Goal: Task Accomplishment & Management: Complete application form

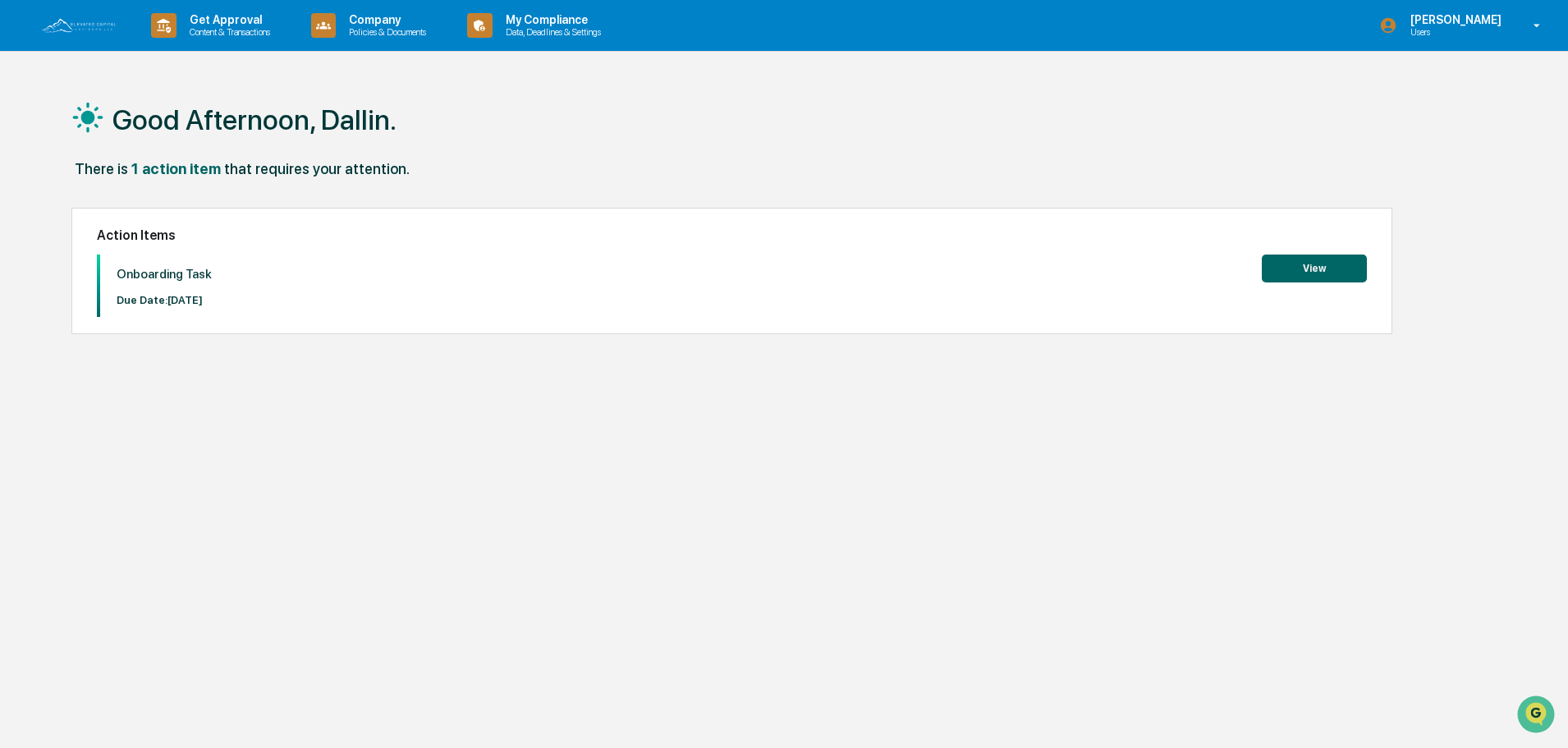
click at [1326, 265] on button "View" at bounding box center [1314, 269] width 105 height 28
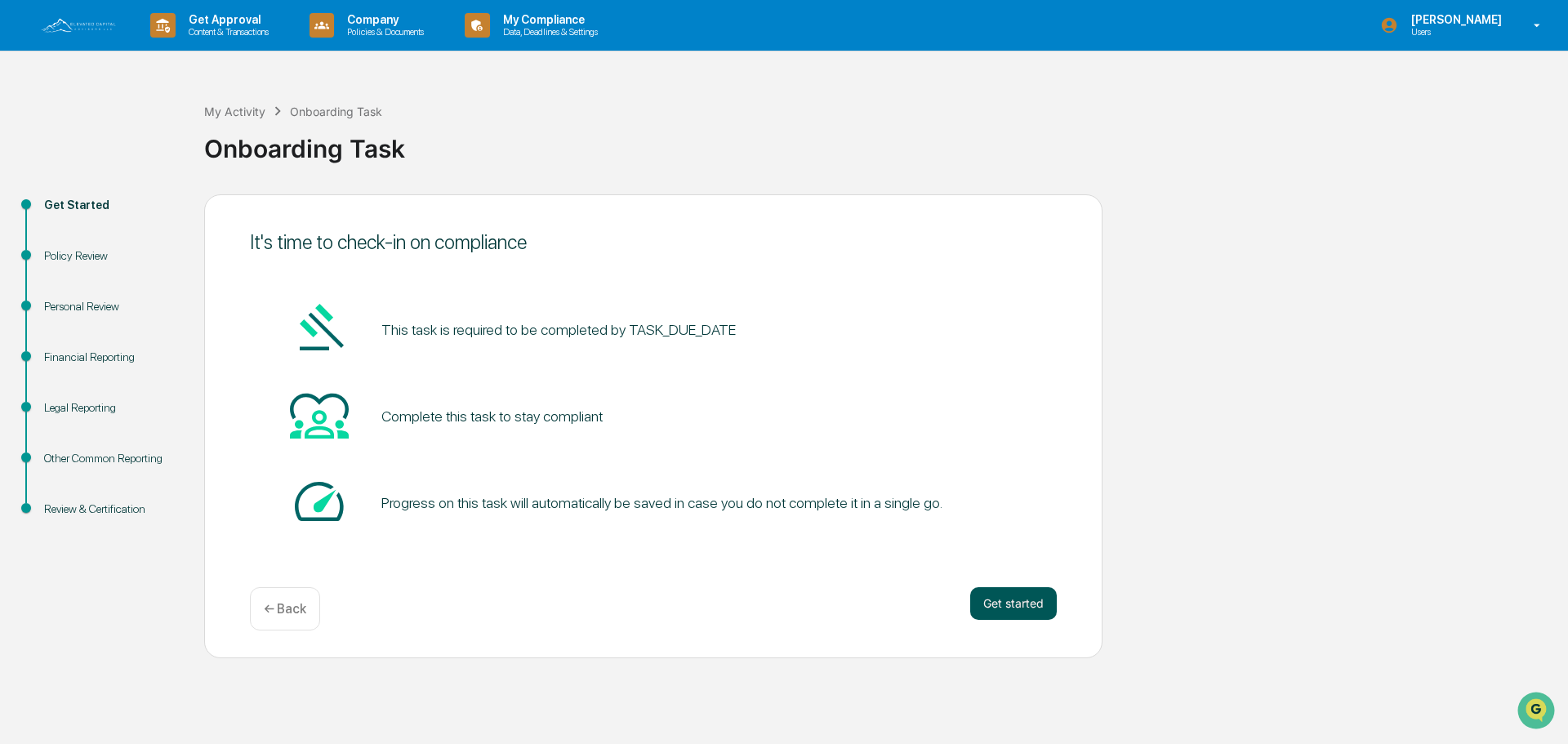
click at [1018, 602] on button "Get started" at bounding box center [1013, 603] width 87 height 33
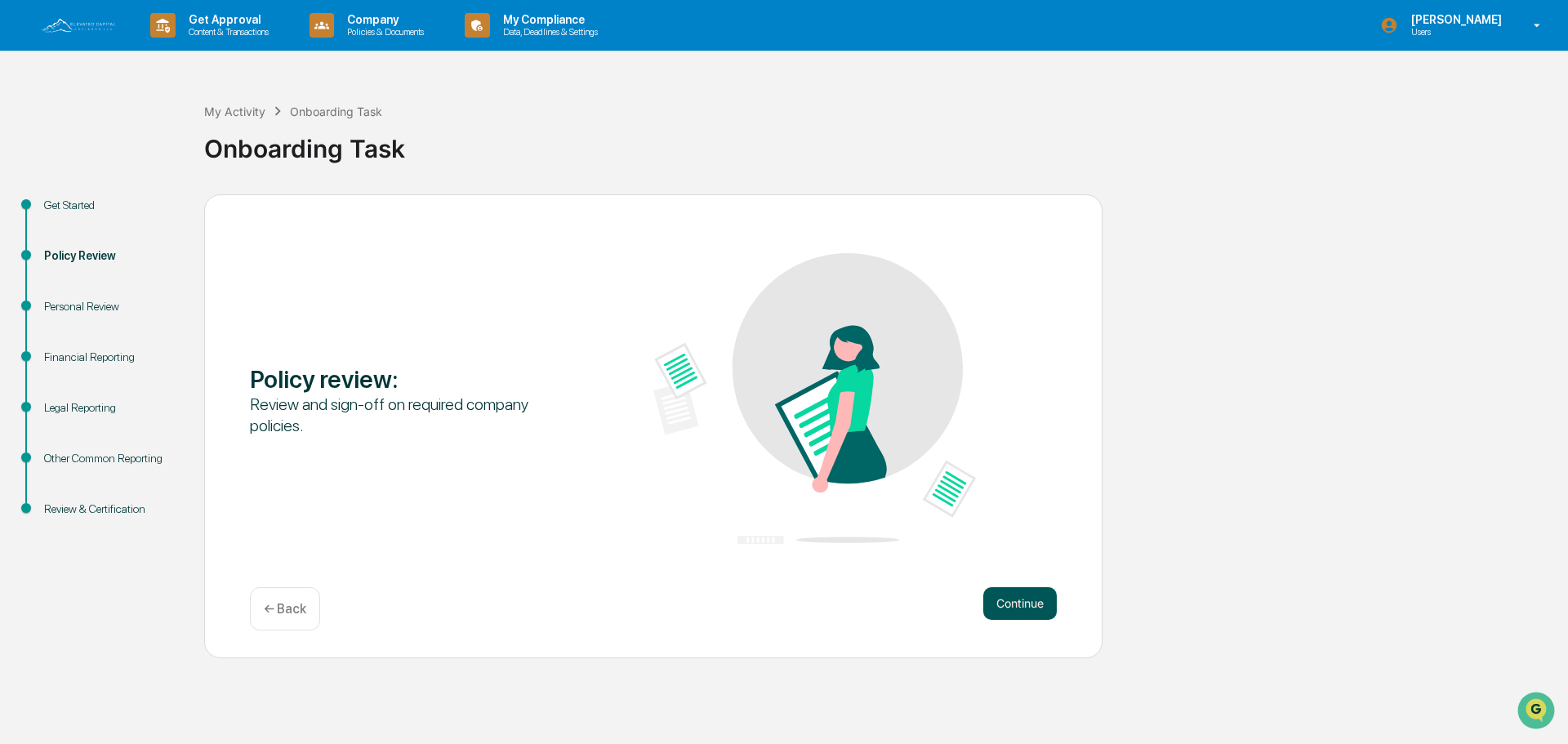
click at [995, 607] on button "Continue" at bounding box center [1020, 603] width 74 height 33
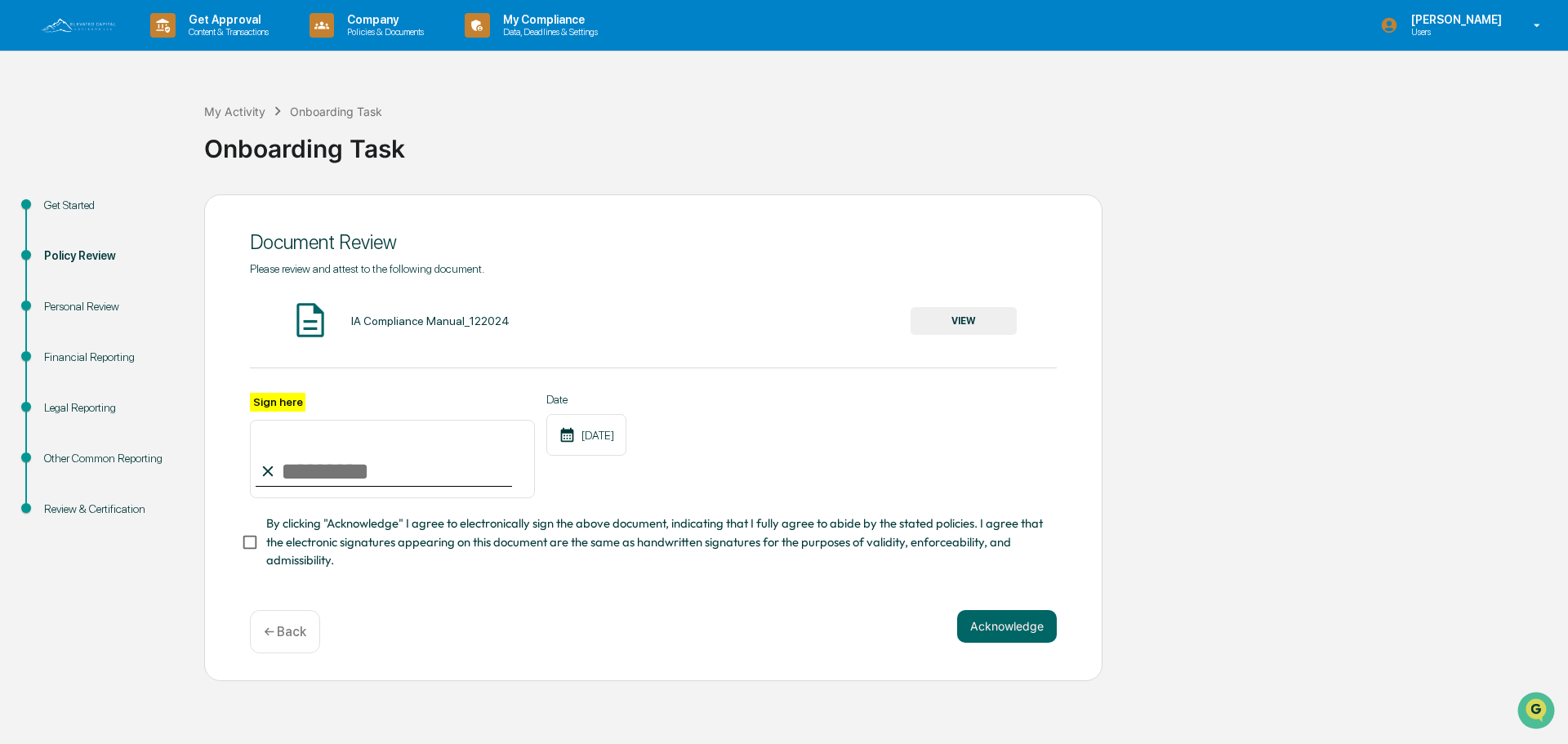
click at [970, 311] on button "VIEW" at bounding box center [964, 321] width 106 height 28
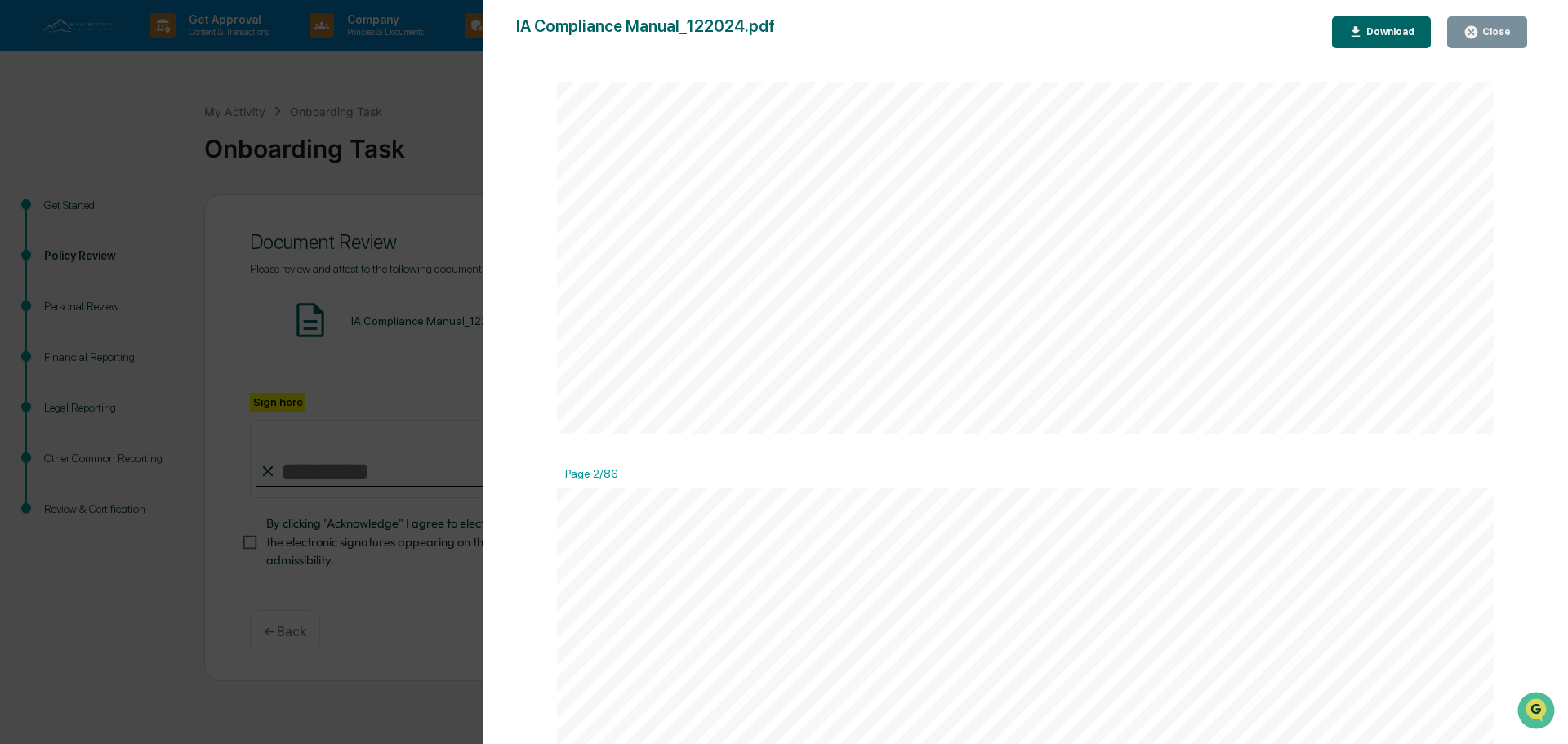
scroll to position [1306, 0]
click at [1373, 30] on div "Download" at bounding box center [1388, 32] width 51 height 11
click at [1464, 40] on button "Close" at bounding box center [1487, 33] width 80 height 32
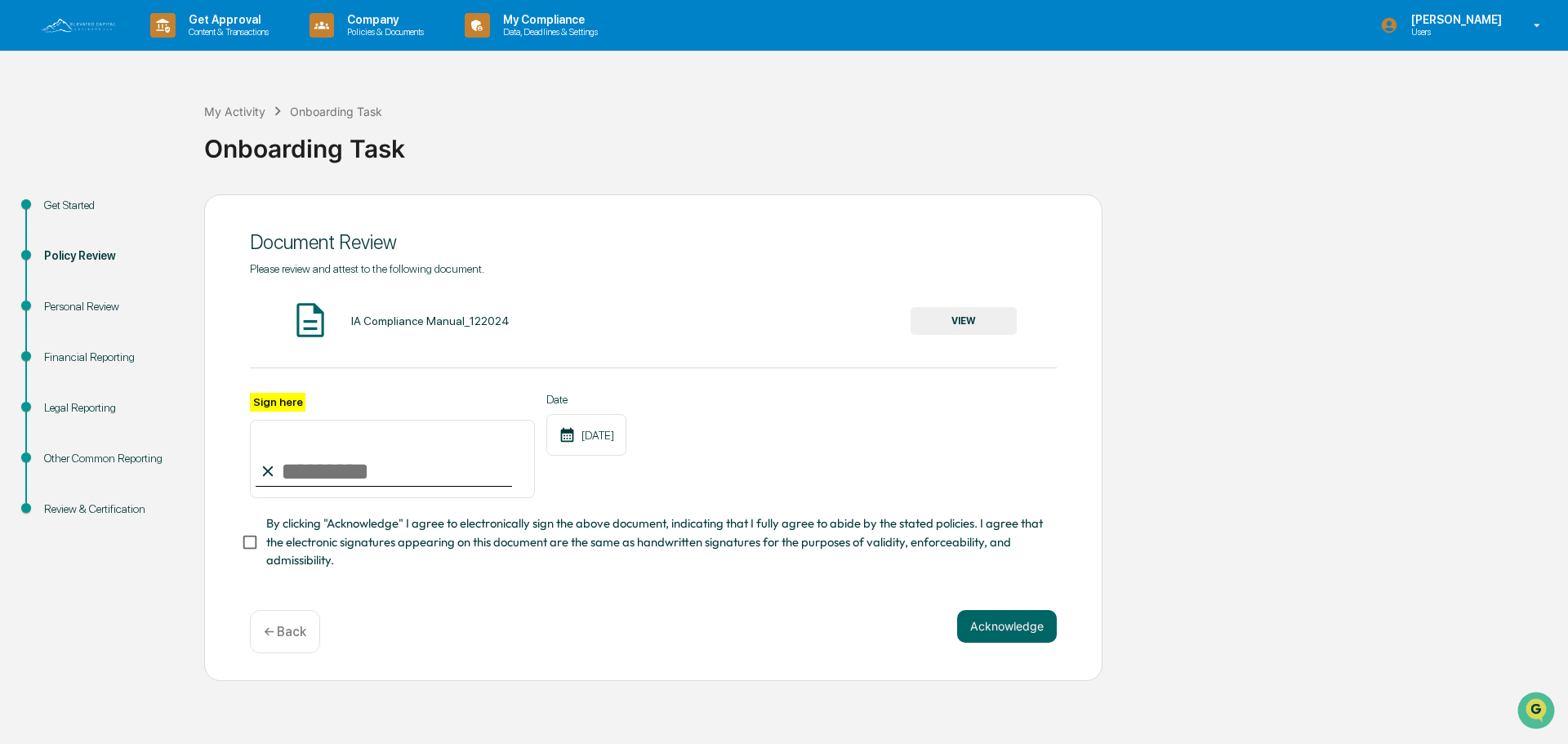
click at [291, 471] on input "Sign here" at bounding box center [392, 459] width 285 height 78
type input "**********"
click at [1000, 631] on button "Acknowledge" at bounding box center [1007, 626] width 100 height 33
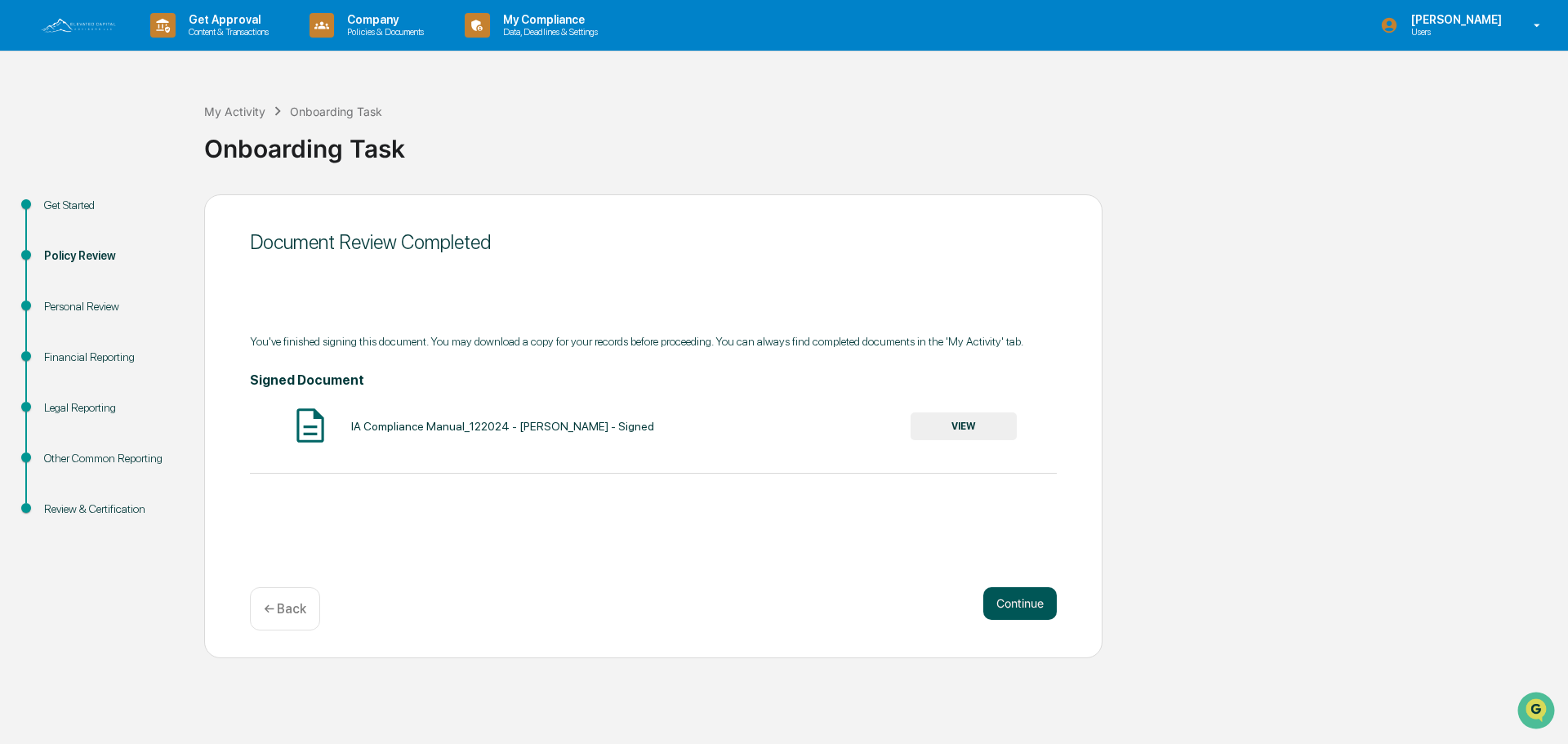
click at [1025, 604] on button "Continue" at bounding box center [1020, 603] width 74 height 33
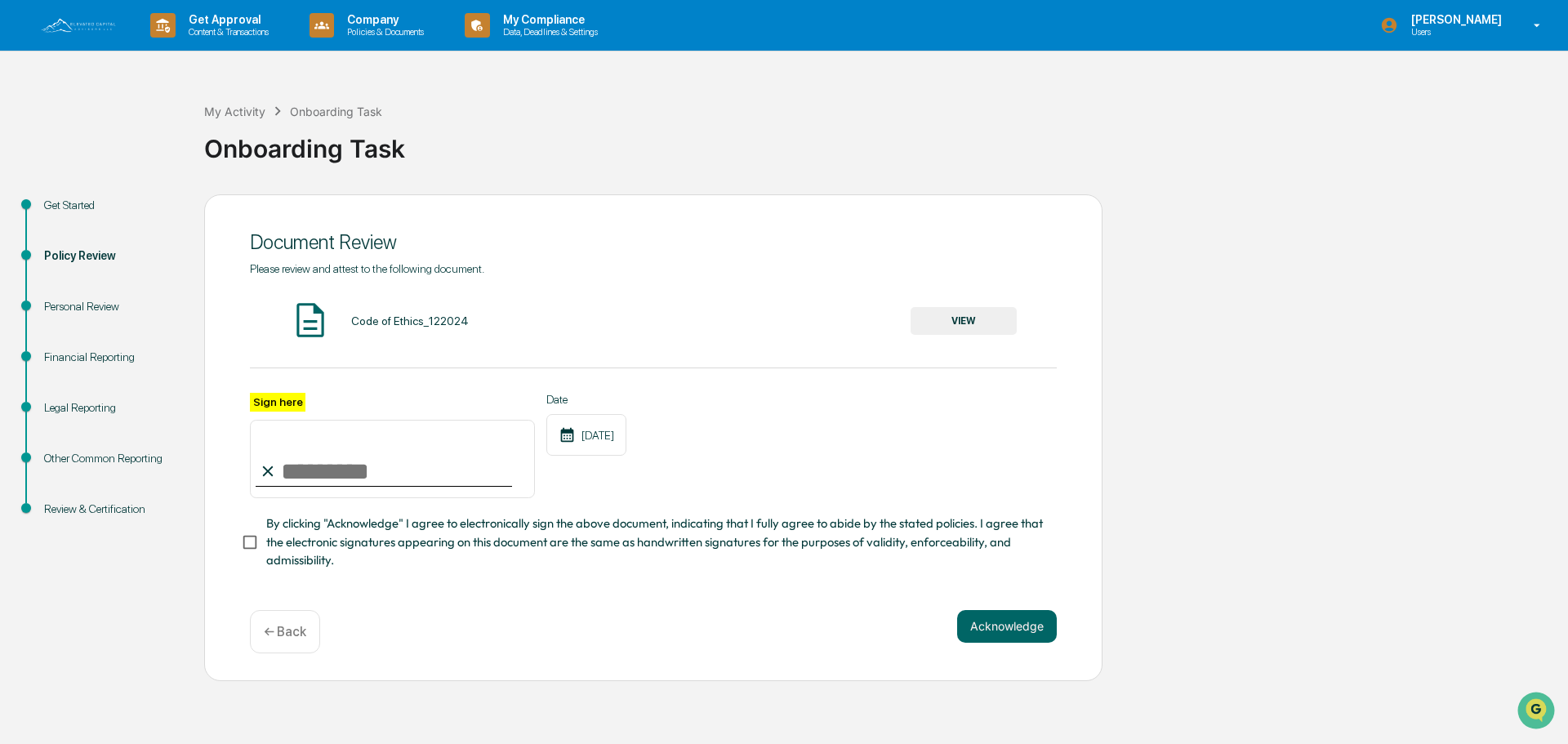
click at [955, 318] on button "VIEW" at bounding box center [964, 321] width 106 height 28
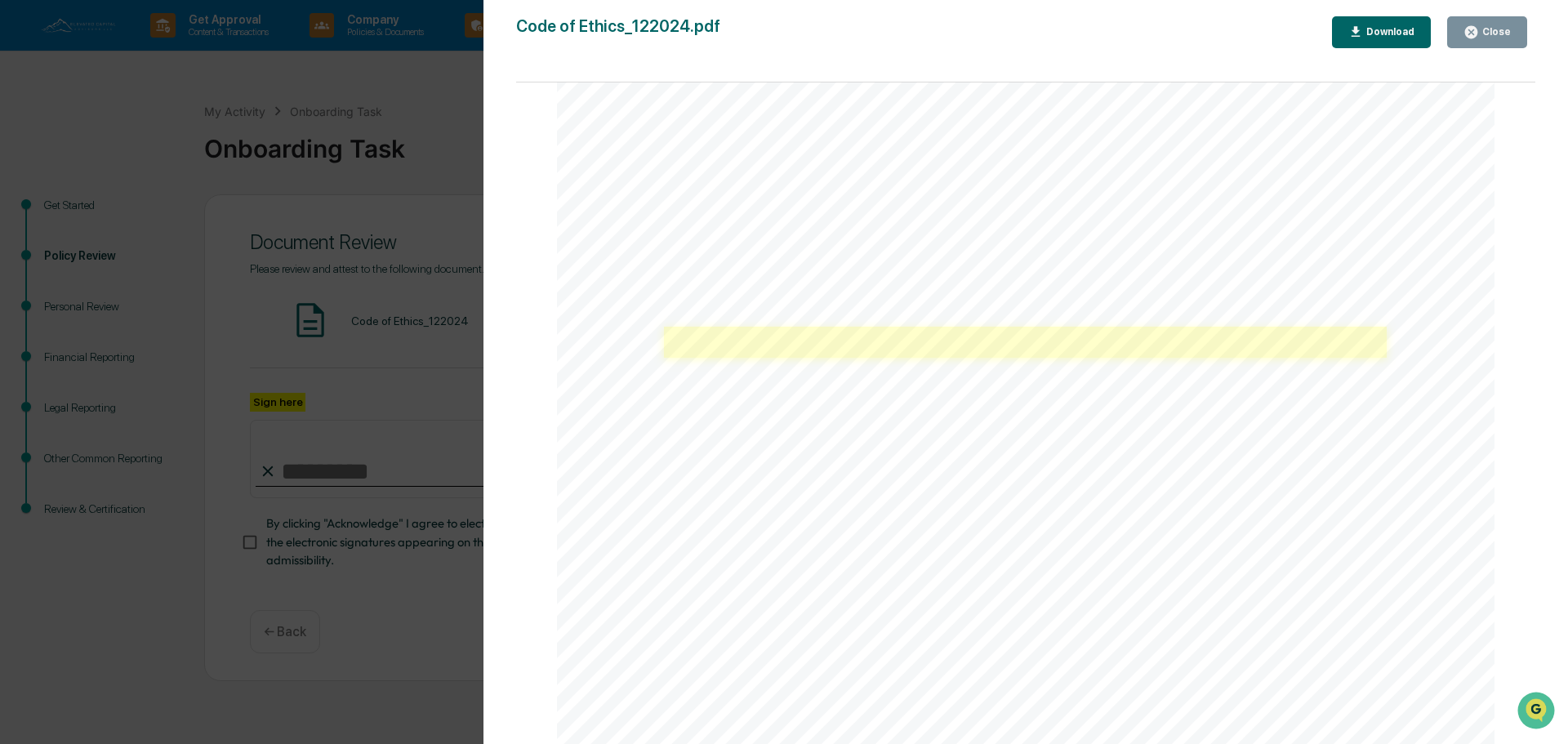
scroll to position [1306, 0]
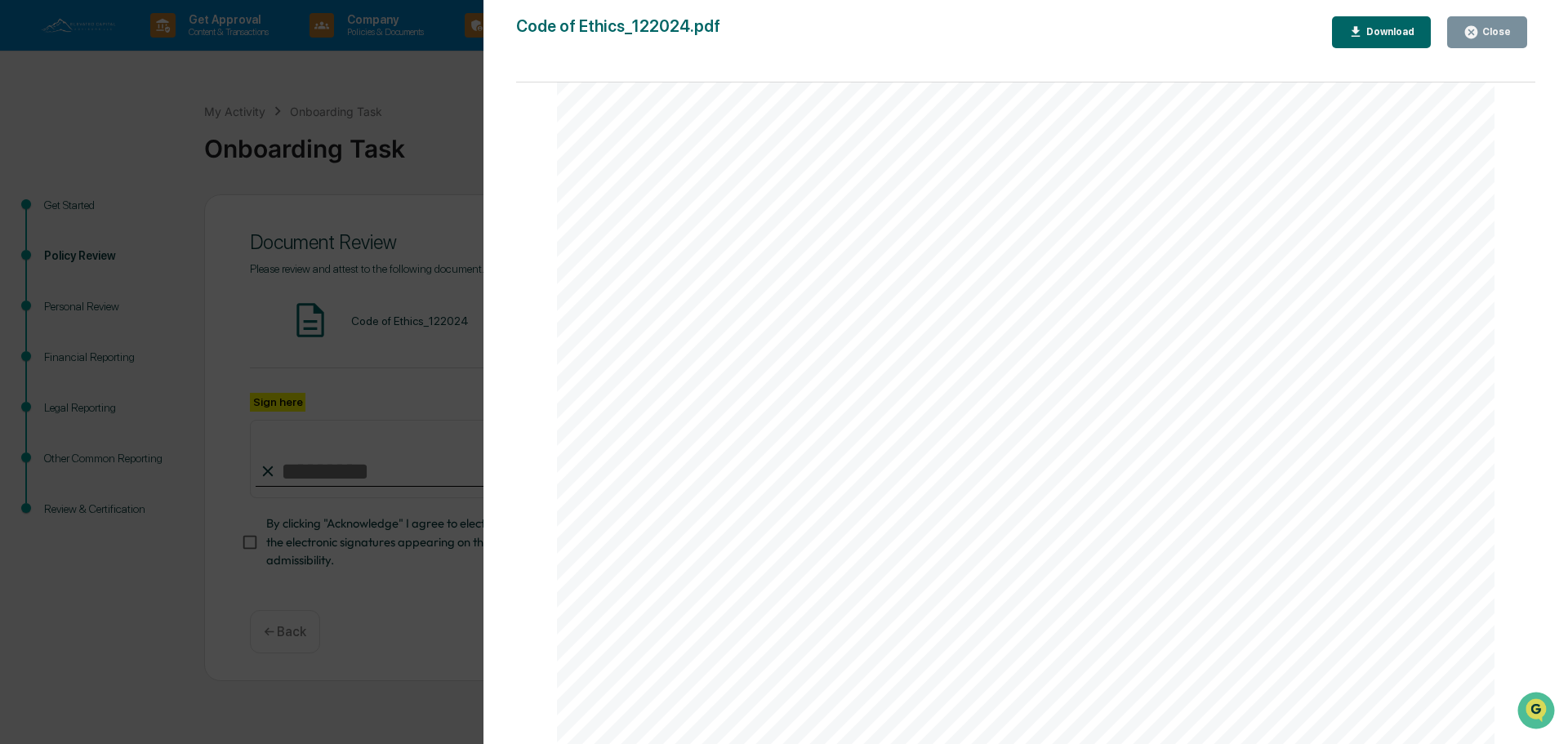
click at [1373, 36] on div "Download" at bounding box center [1388, 32] width 51 height 11
drag, startPoint x: 1016, startPoint y: 67, endPoint x: 1222, endPoint y: 63, distance: 206.0
click at [1017, 67] on div "Code of Ethics_122024.pdf Close Download Page 1/28 Elevated Capital Advisors, L…" at bounding box center [1025, 388] width 1019 height 744
click at [1477, 33] on icon "button" at bounding box center [1470, 32] width 12 height 12
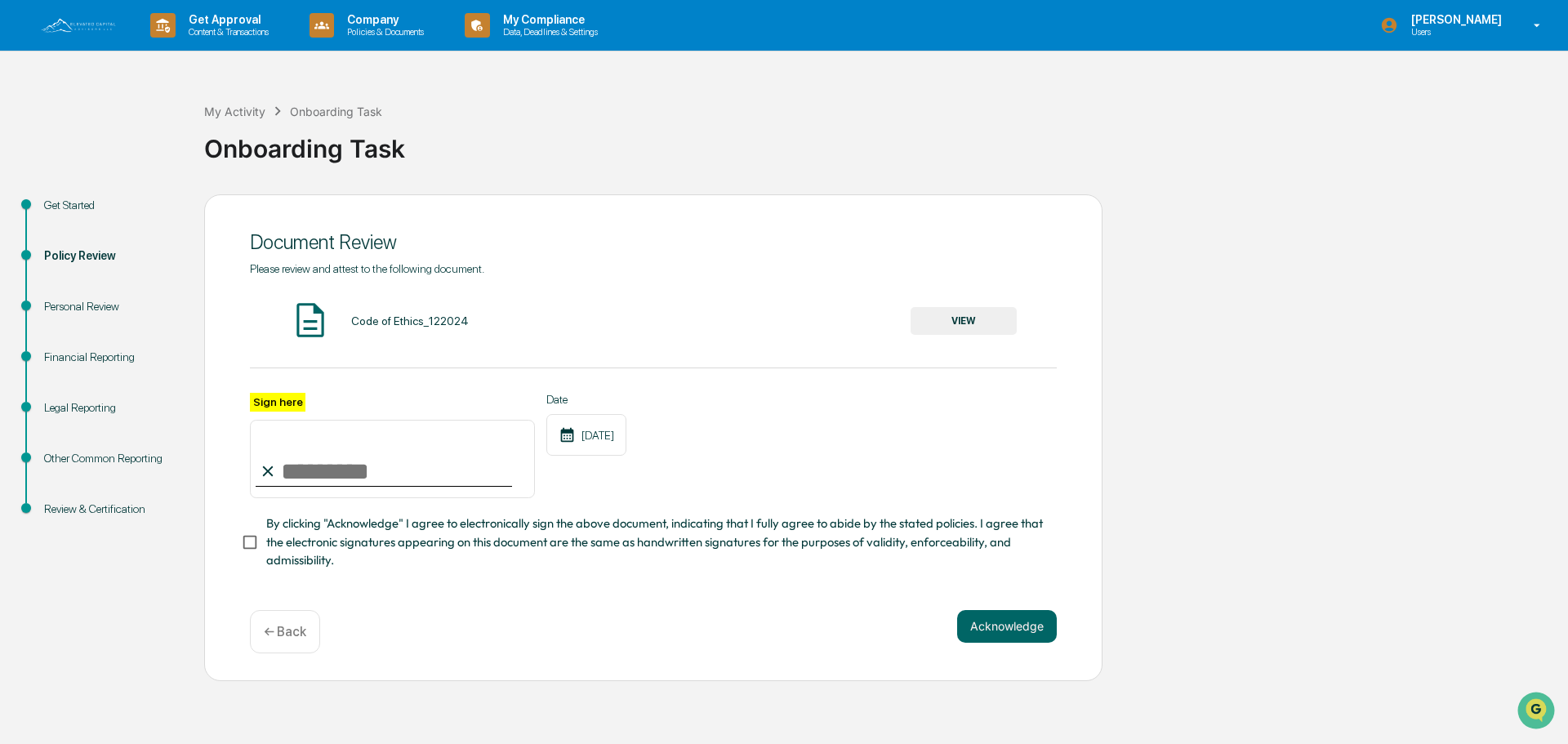
click at [331, 475] on input "Sign here" at bounding box center [392, 459] width 285 height 78
type input "**********"
click at [481, 569] on span "By clicking "Acknowledge" I agree to electronically sign the above document, in…" at bounding box center [655, 541] width 777 height 55
click at [983, 632] on button "Acknowledge" at bounding box center [1007, 626] width 100 height 33
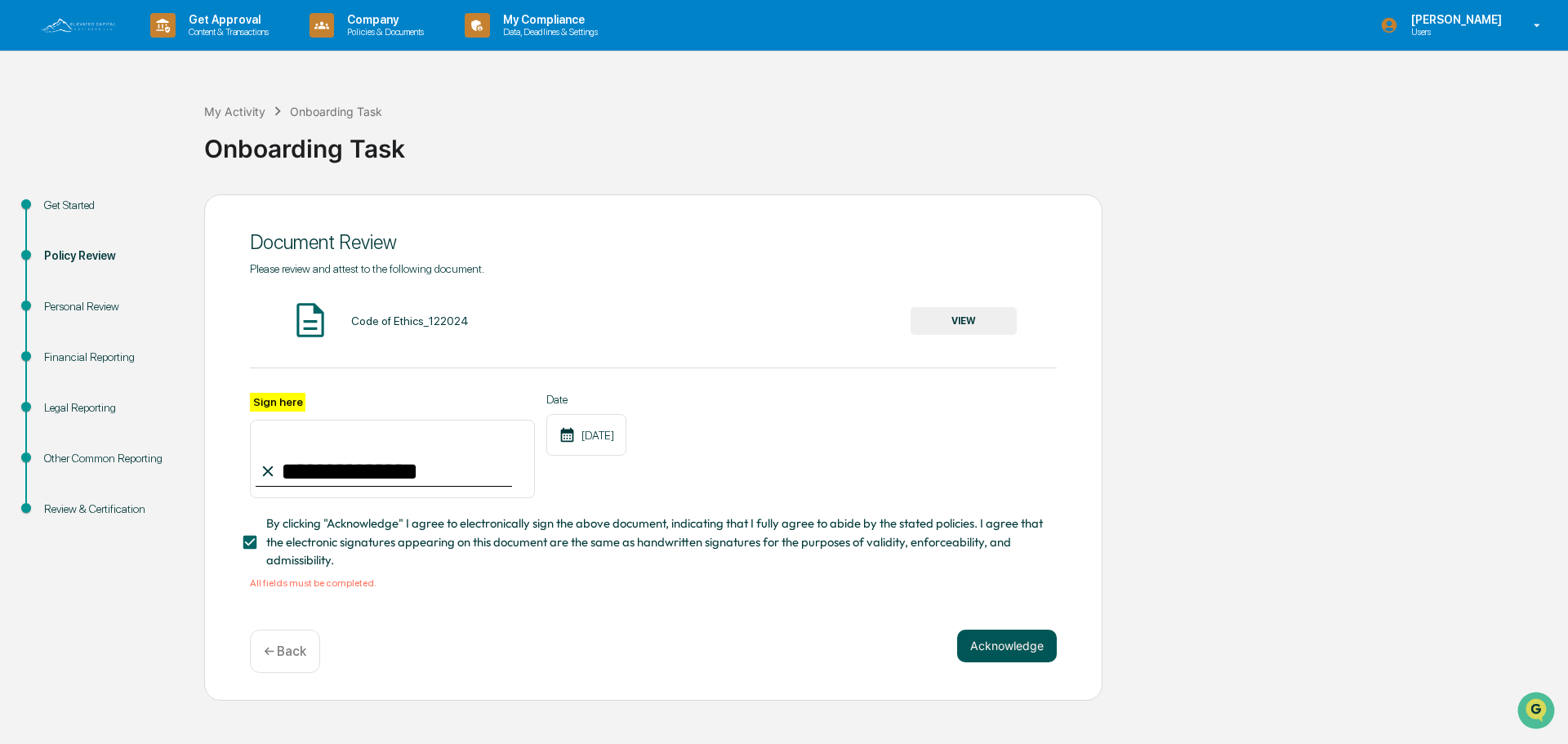
click at [988, 647] on button "Acknowledge" at bounding box center [1007, 645] width 100 height 33
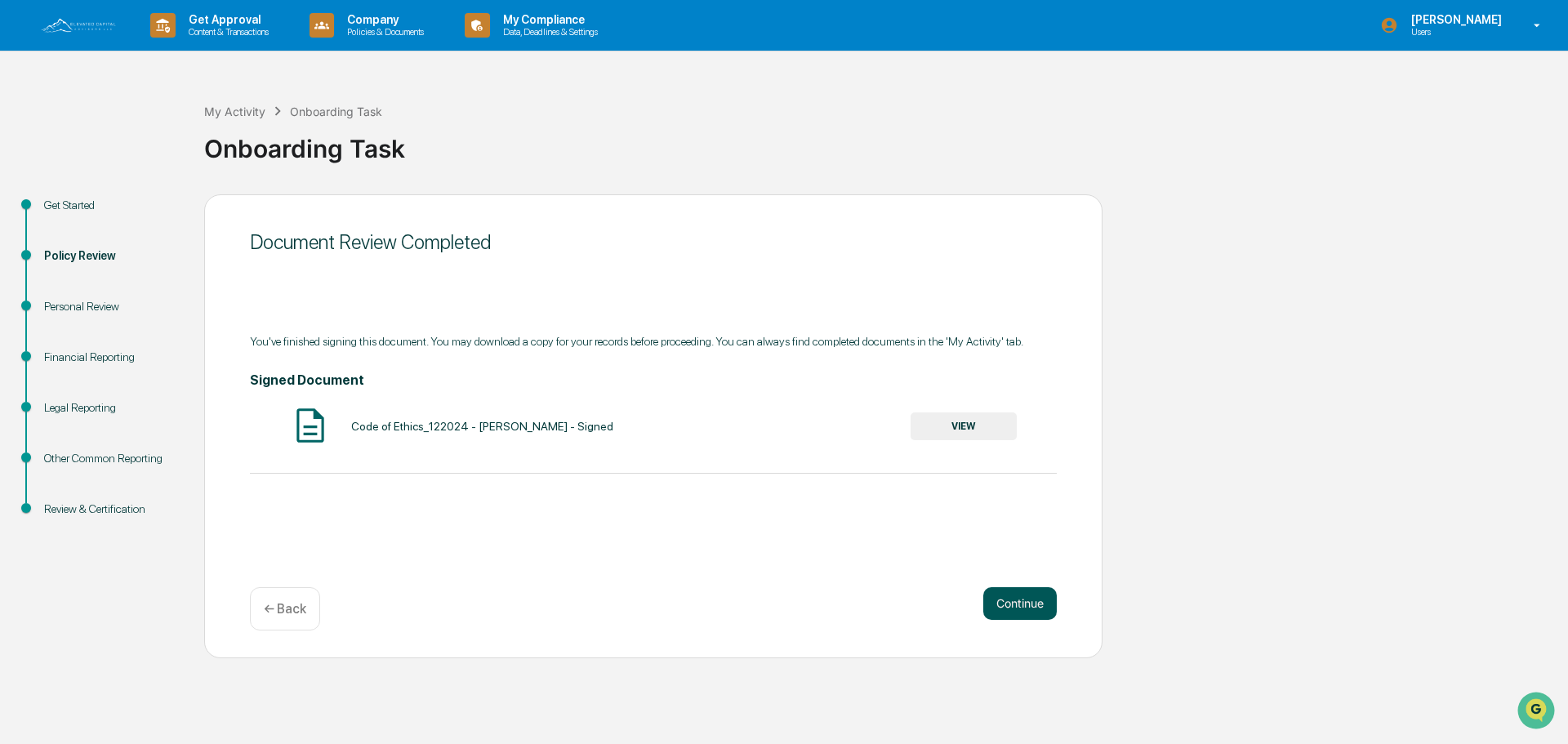
click at [1001, 603] on button "Continue" at bounding box center [1020, 603] width 74 height 33
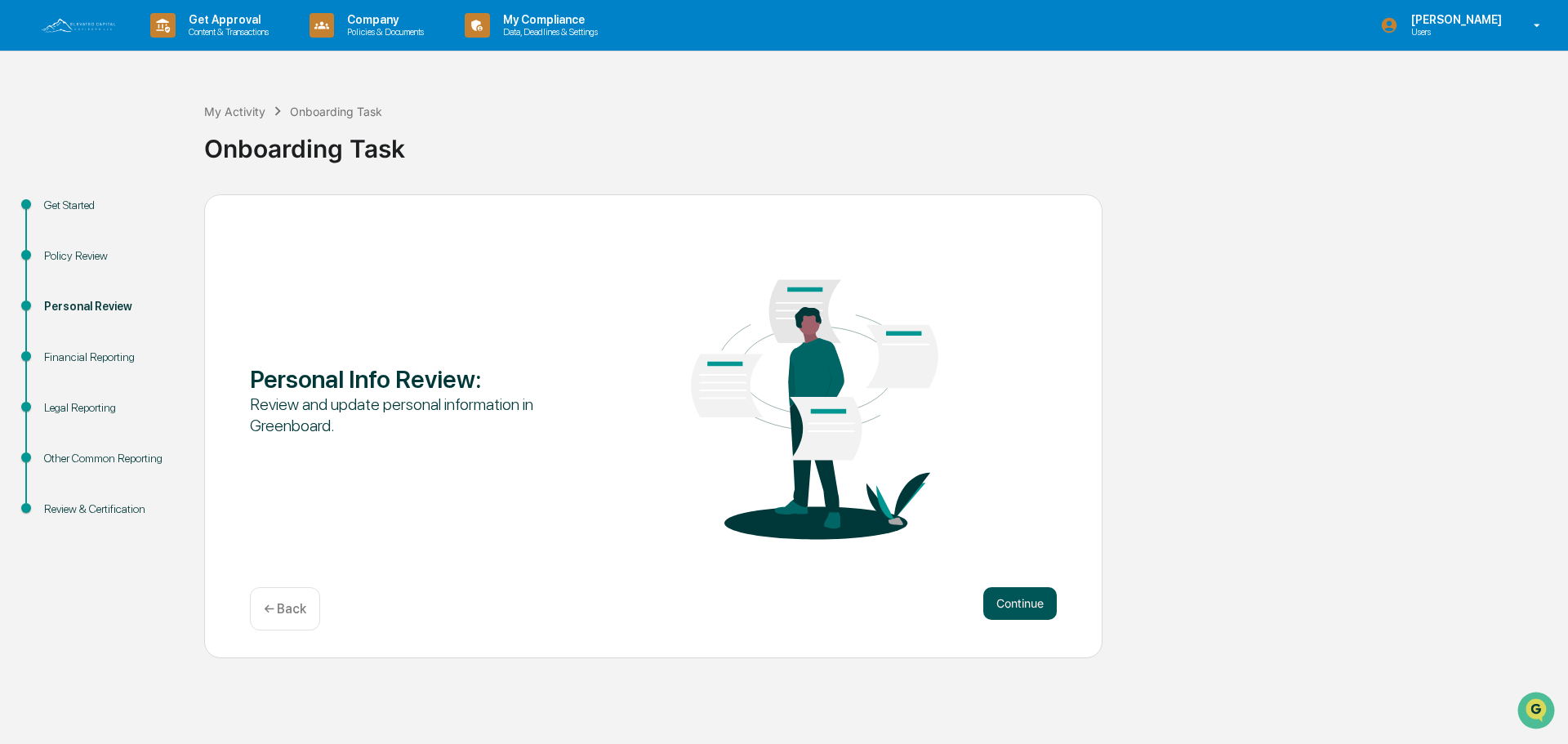
click at [1018, 602] on button "Continue" at bounding box center [1020, 603] width 74 height 33
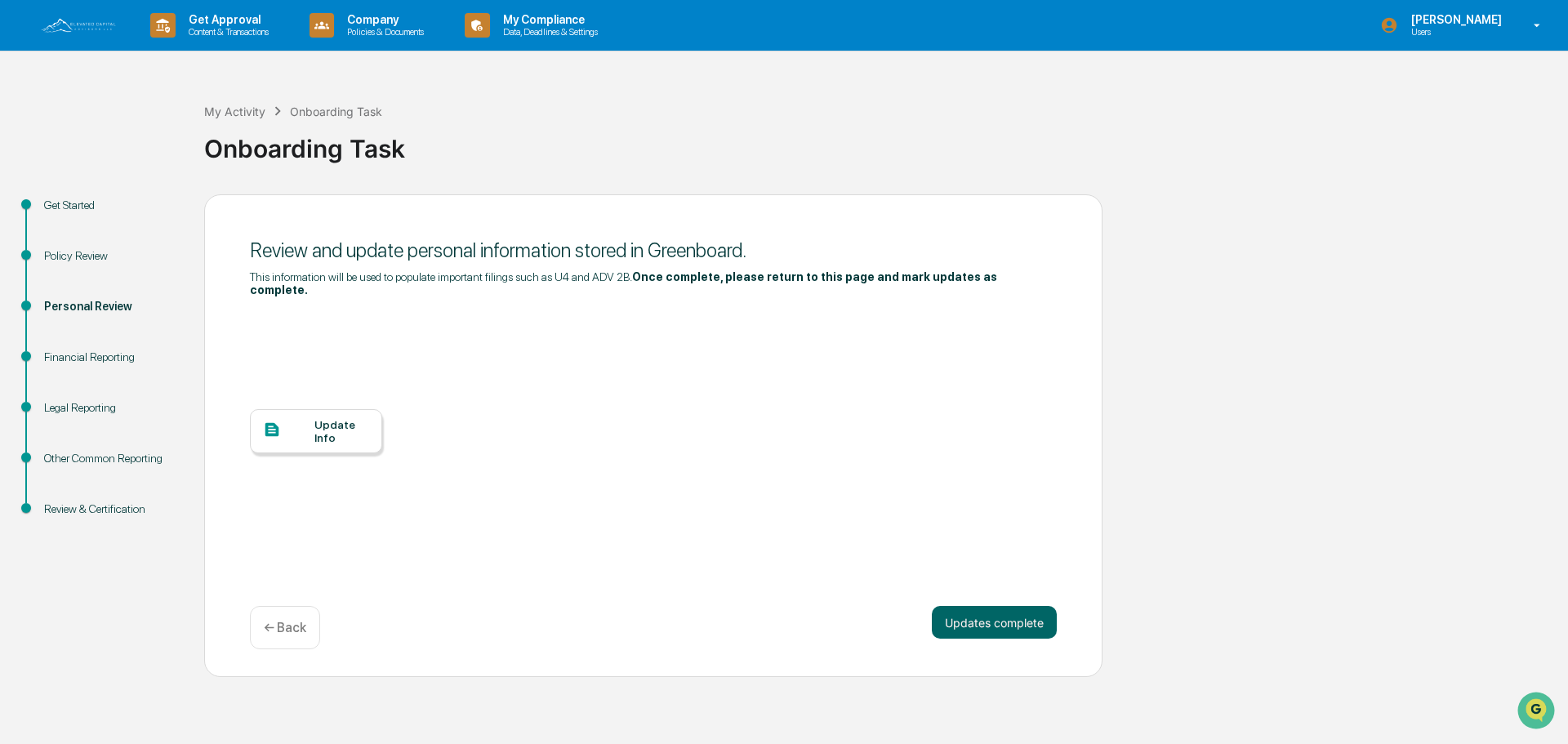
click at [352, 418] on div "Update Info" at bounding box center [342, 431] width 55 height 26
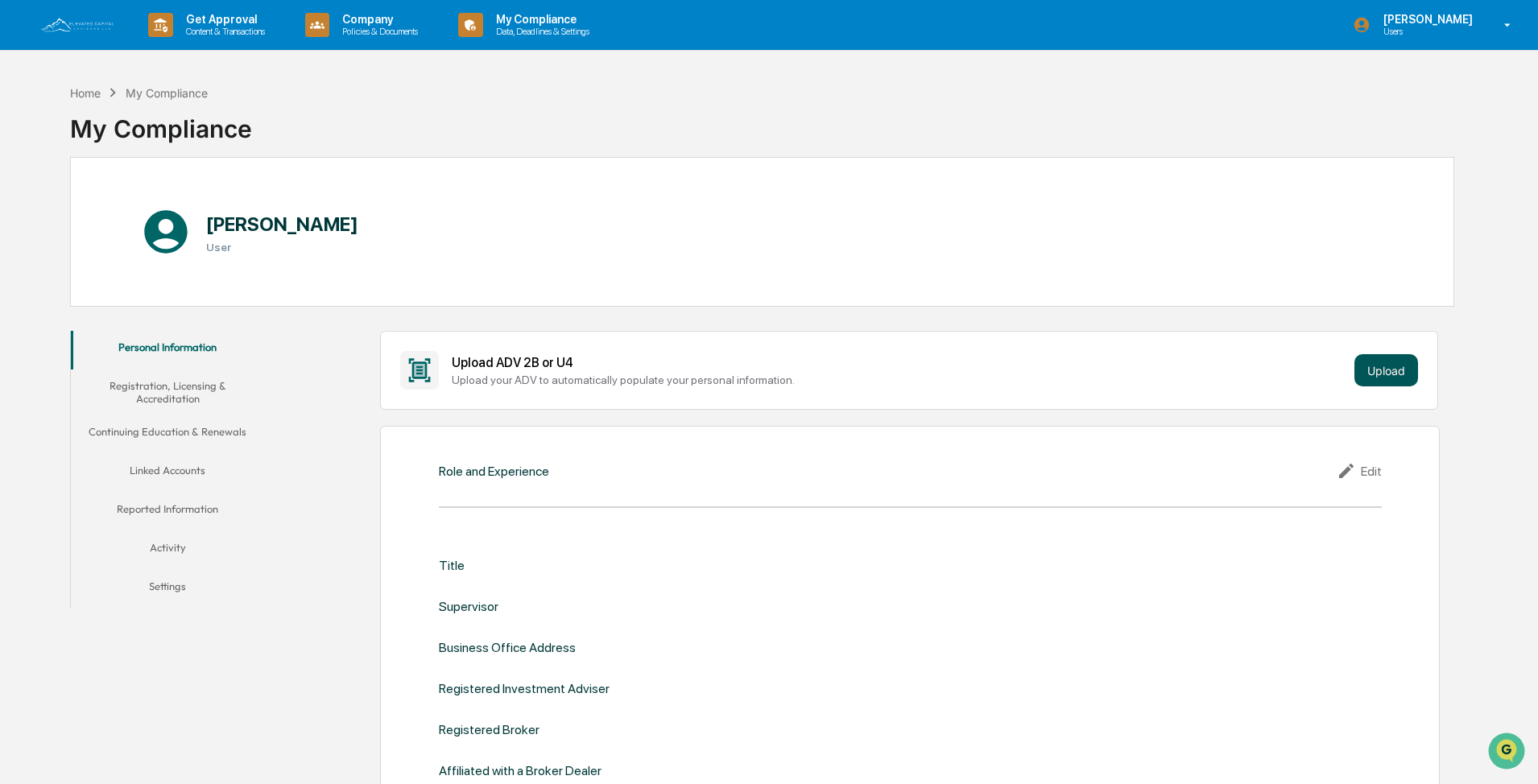
click at [776, 365] on button "Upload" at bounding box center [1386, 370] width 63 height 32
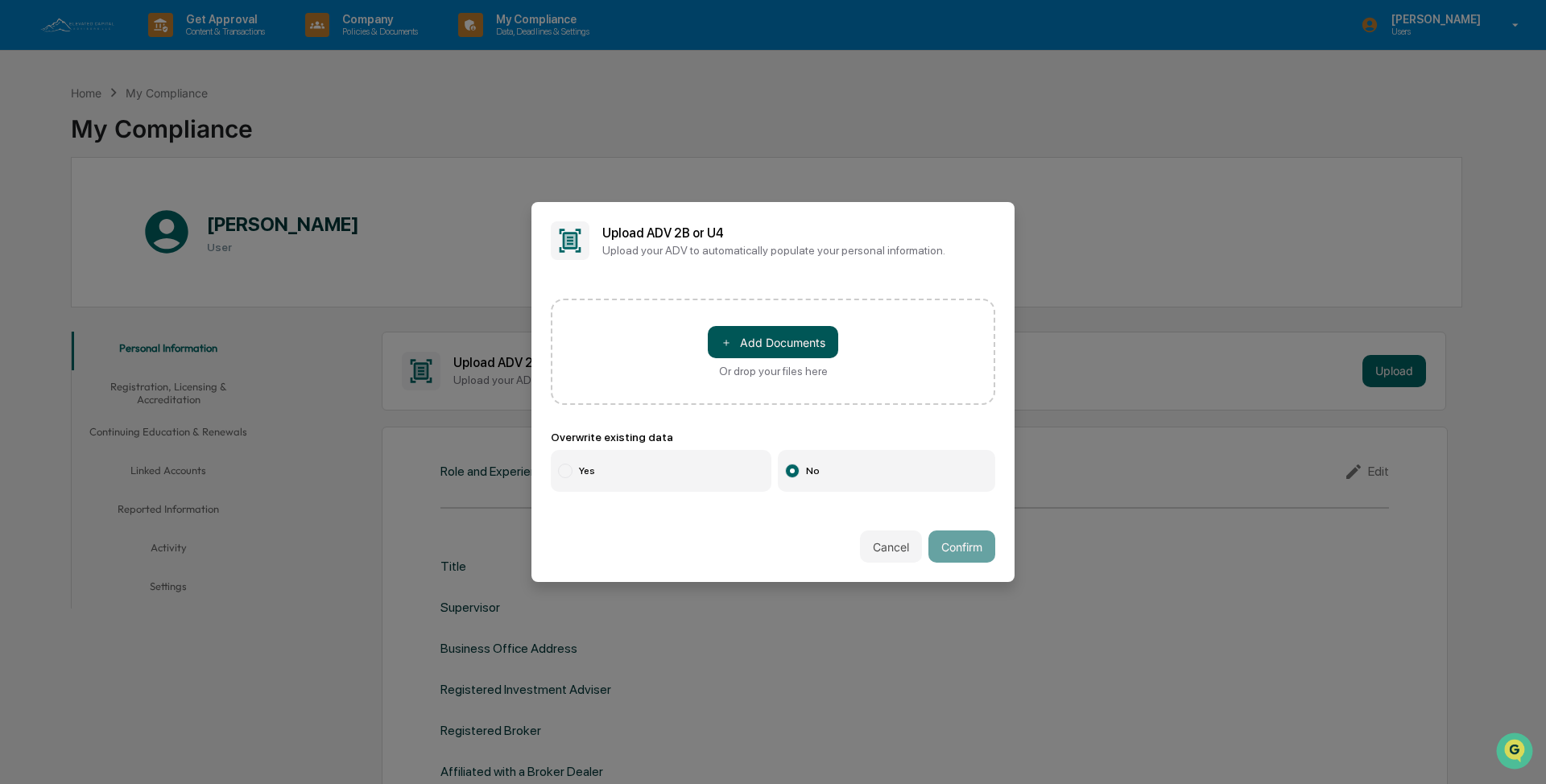
click at [776, 347] on button "＋ Add Documents" at bounding box center [773, 342] width 130 height 32
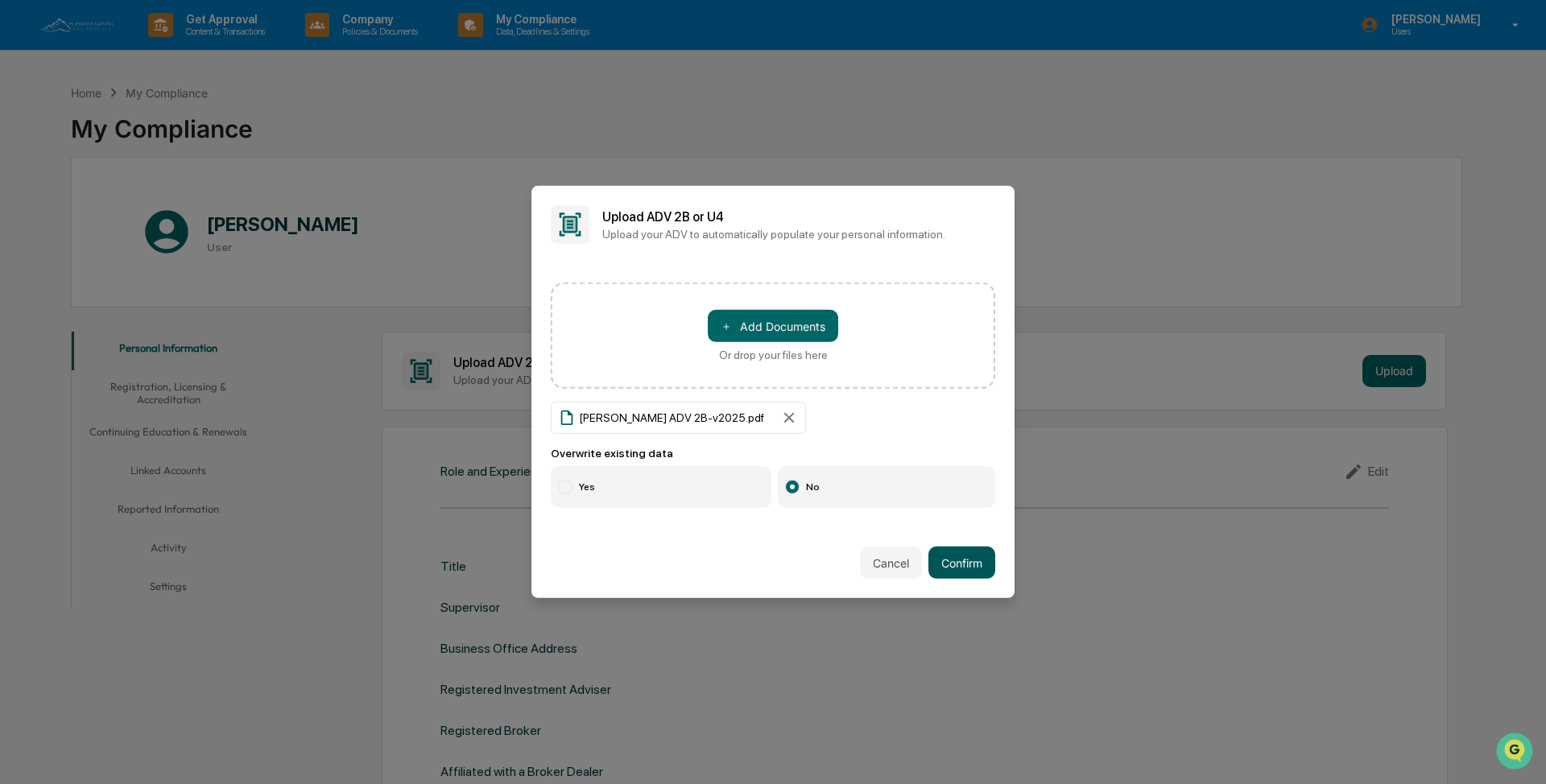
click at [776, 454] on button "Confirm" at bounding box center [961, 562] width 67 height 32
